Goal: Entertainment & Leisure: Consume media (video, audio)

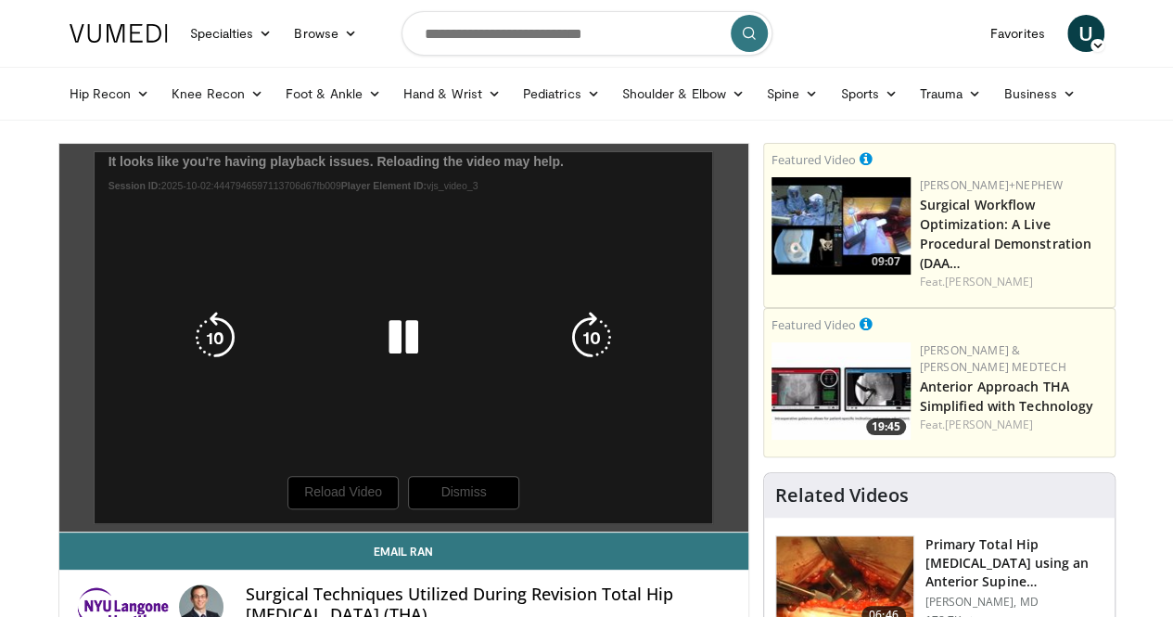
click at [318, 526] on div "10 seconds Tap to unmute" at bounding box center [403, 338] width 689 height 388
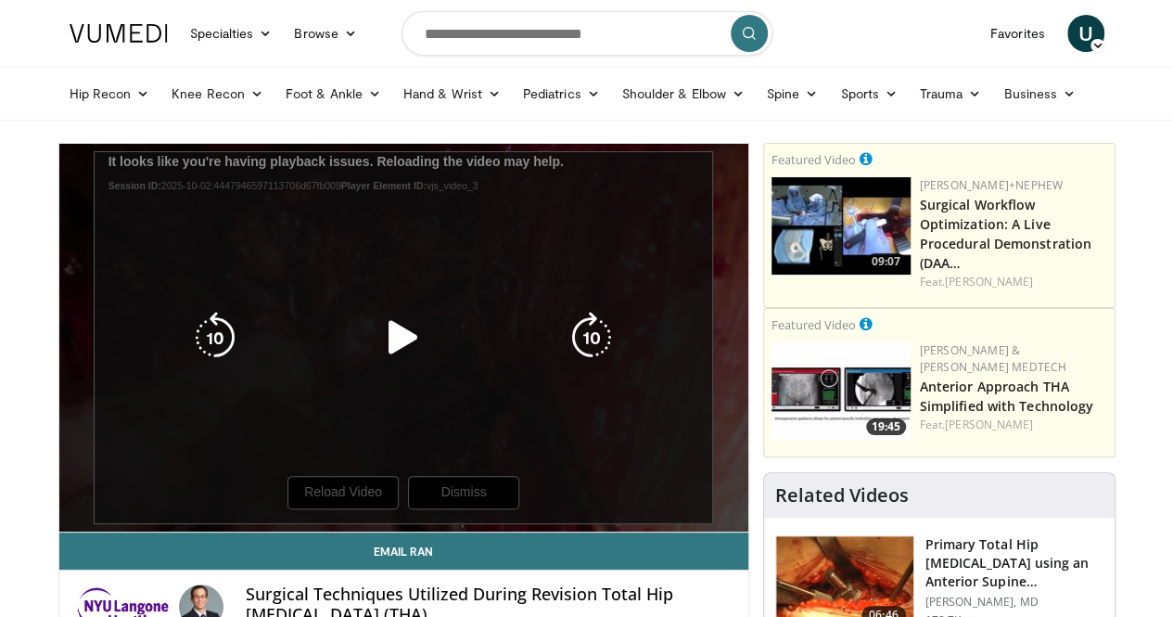
click at [318, 526] on div "10 seconds Tap to unmute" at bounding box center [403, 338] width 689 height 388
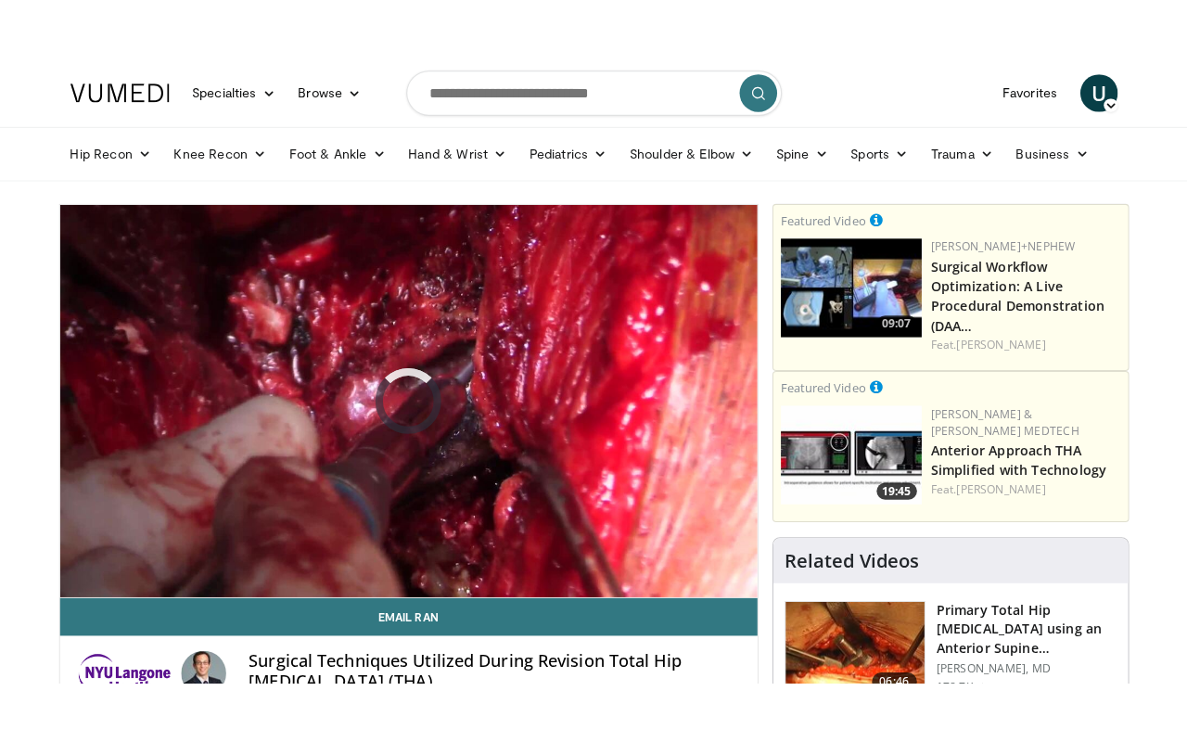
scroll to position [78, 0]
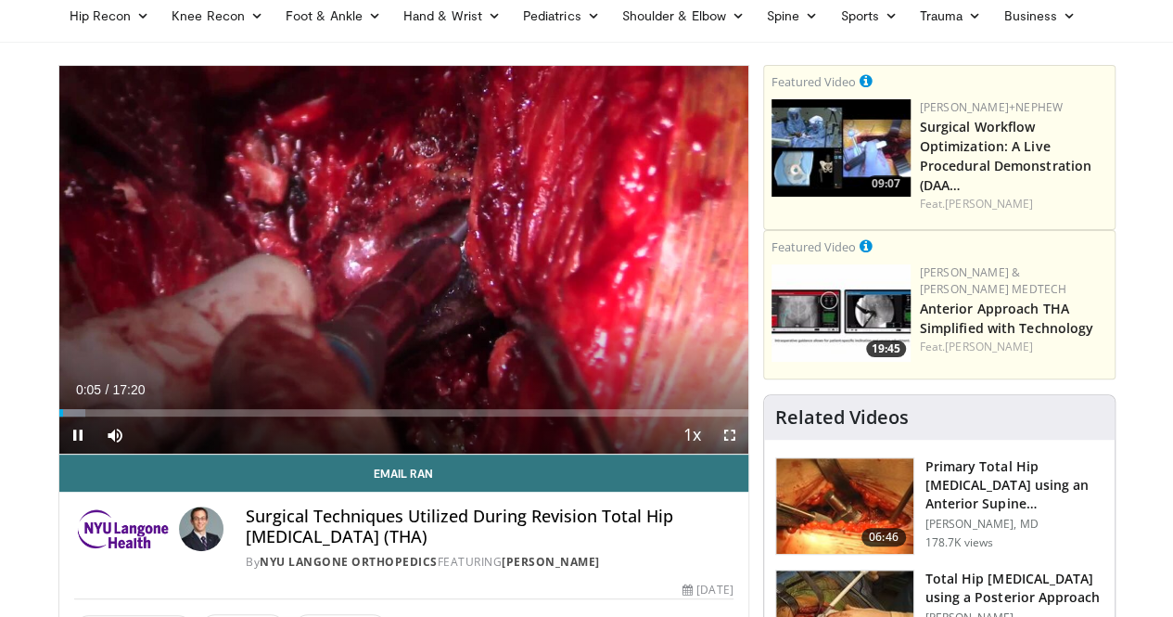
click at [741, 454] on span "Video Player" at bounding box center [729, 434] width 37 height 37
